Goal: Transaction & Acquisition: Purchase product/service

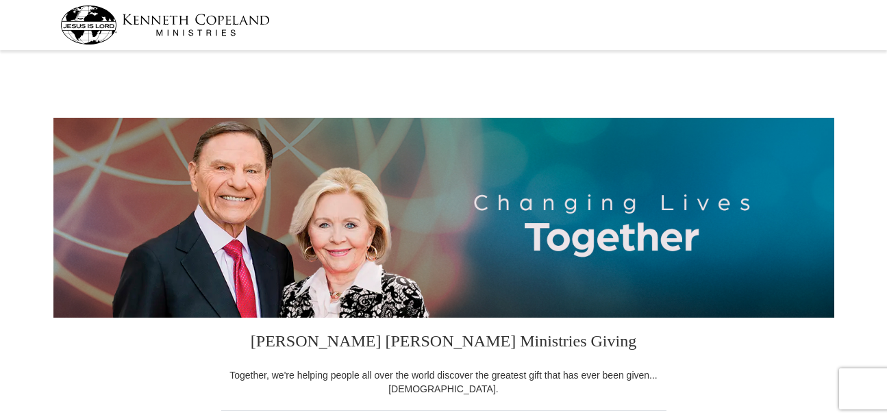
select select "VA"
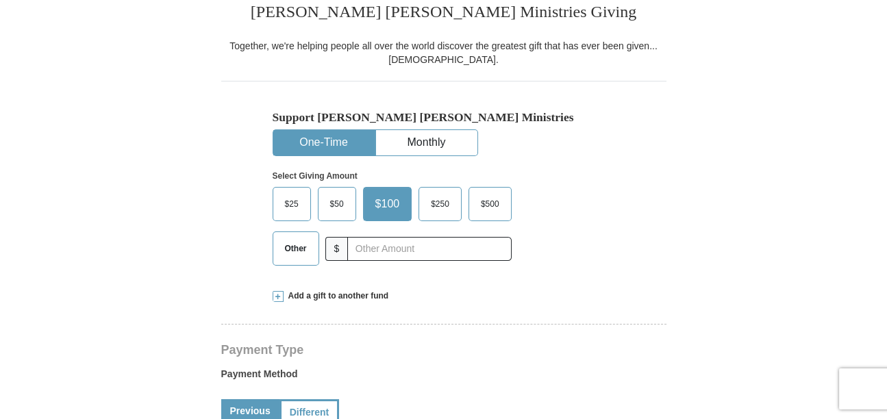
scroll to position [338, 0]
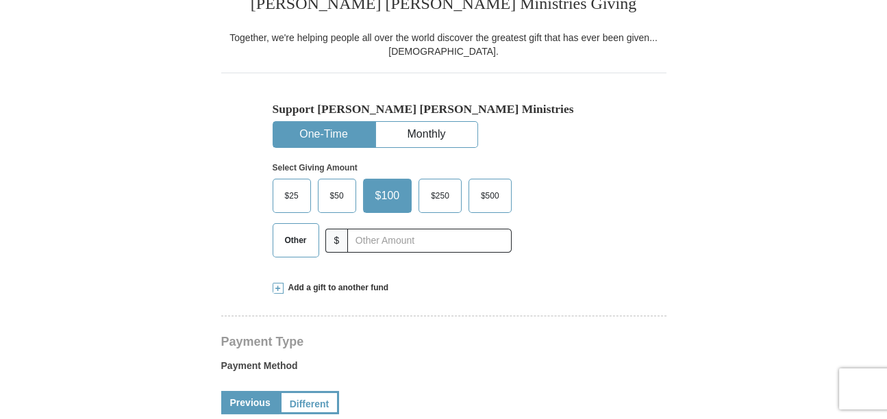
click at [290, 192] on span "$25" at bounding box center [291, 196] width 27 height 21
click at [0, 0] on input "$25" at bounding box center [0, 0] width 0 height 0
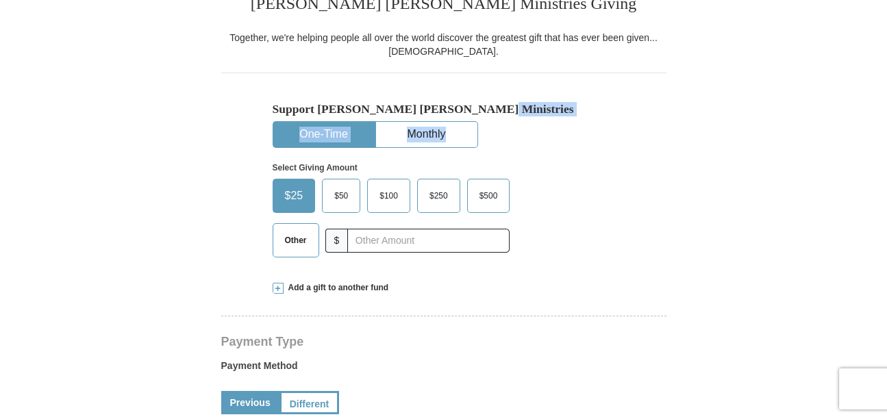
drag, startPoint x: 885, startPoint y: 103, endPoint x: 884, endPoint y: 143, distance: 39.8
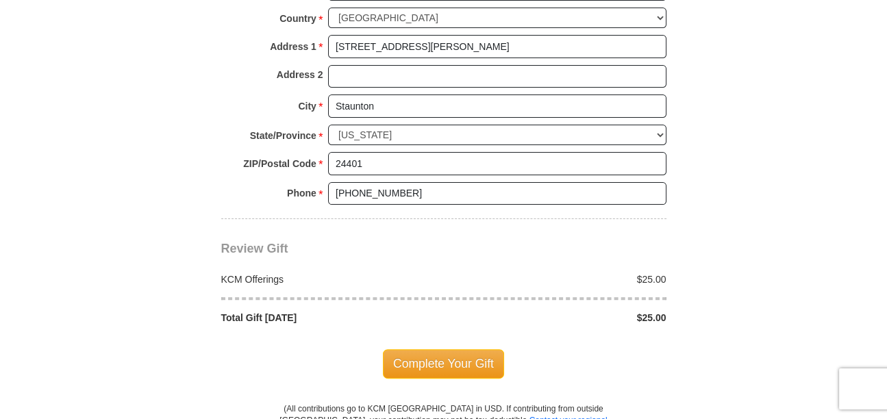
scroll to position [1086, 0]
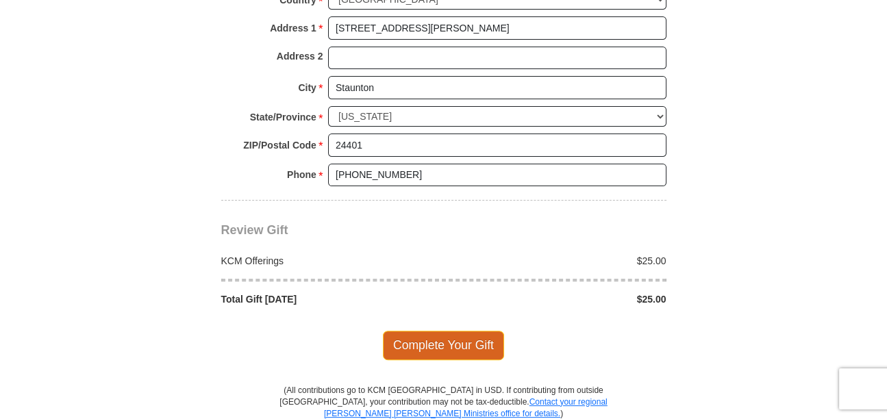
click at [451, 337] on span "Complete Your Gift" at bounding box center [443, 345] width 121 height 29
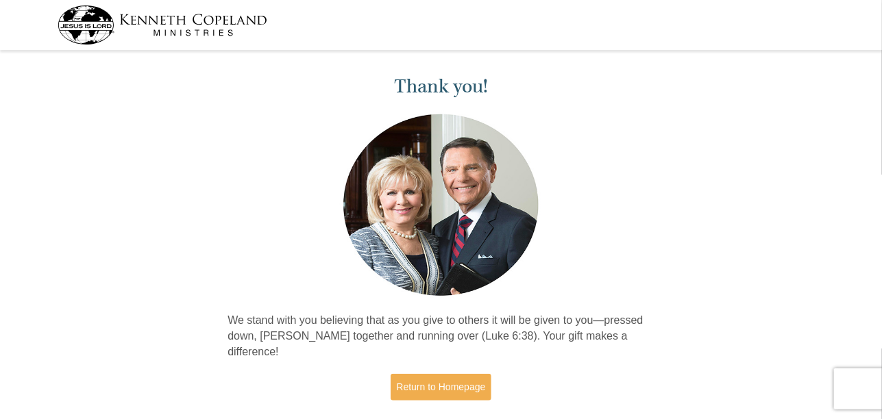
click at [451, 337] on p "We stand with you believing that as you give to others it will be given to you—…" at bounding box center [440, 336] width 427 height 47
